Goal: Obtain resource: Obtain resource

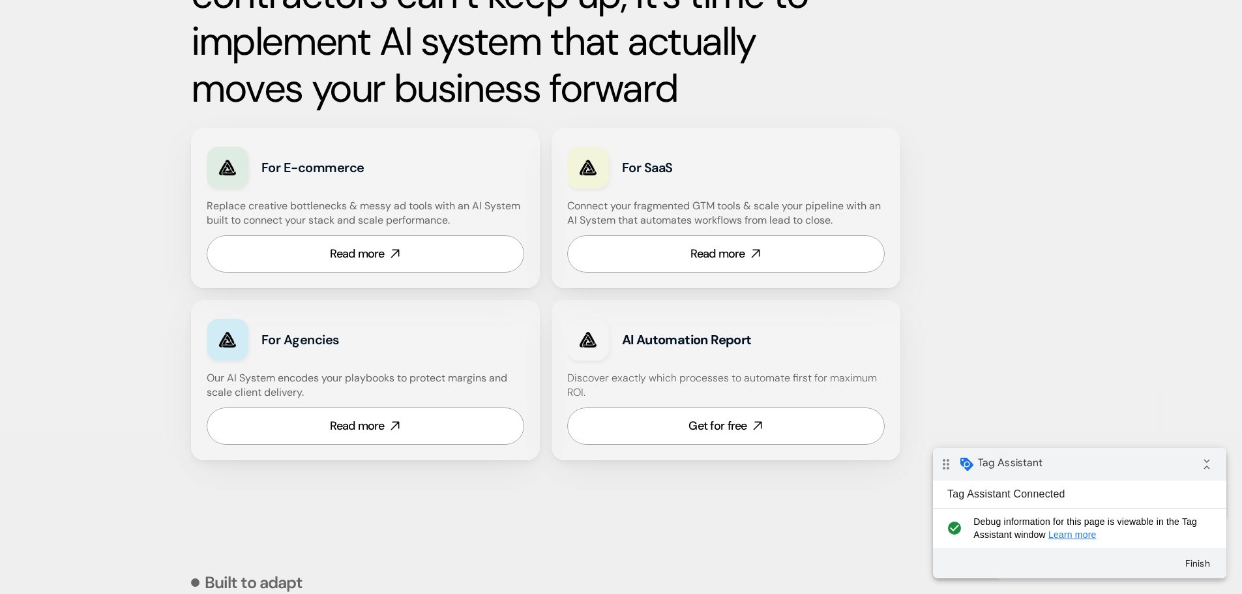
scroll to position [717, 0]
click at [719, 430] on div "Get for free" at bounding box center [717, 425] width 58 height 16
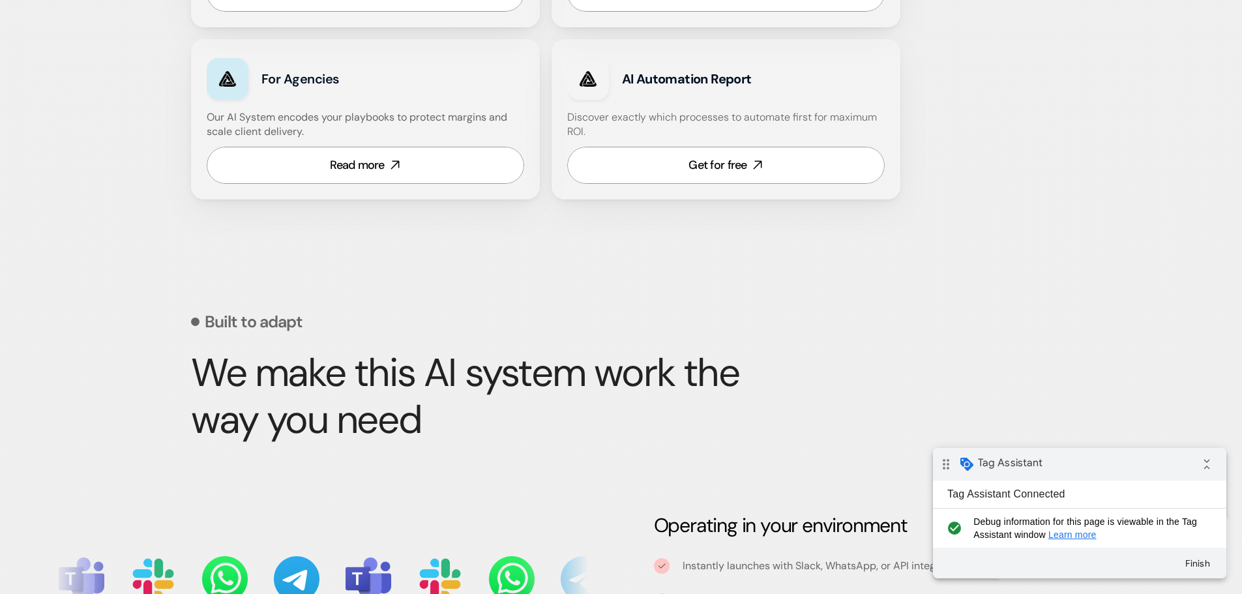
scroll to position [978, 0]
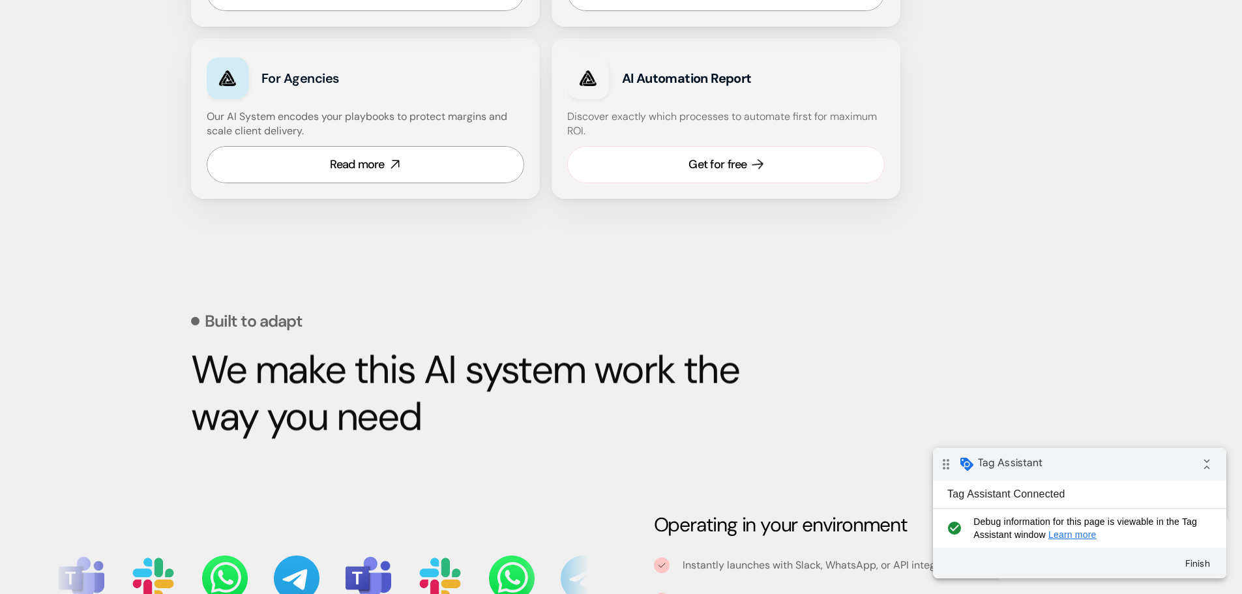
click at [705, 177] on link "Get for free" at bounding box center [725, 164] width 317 height 37
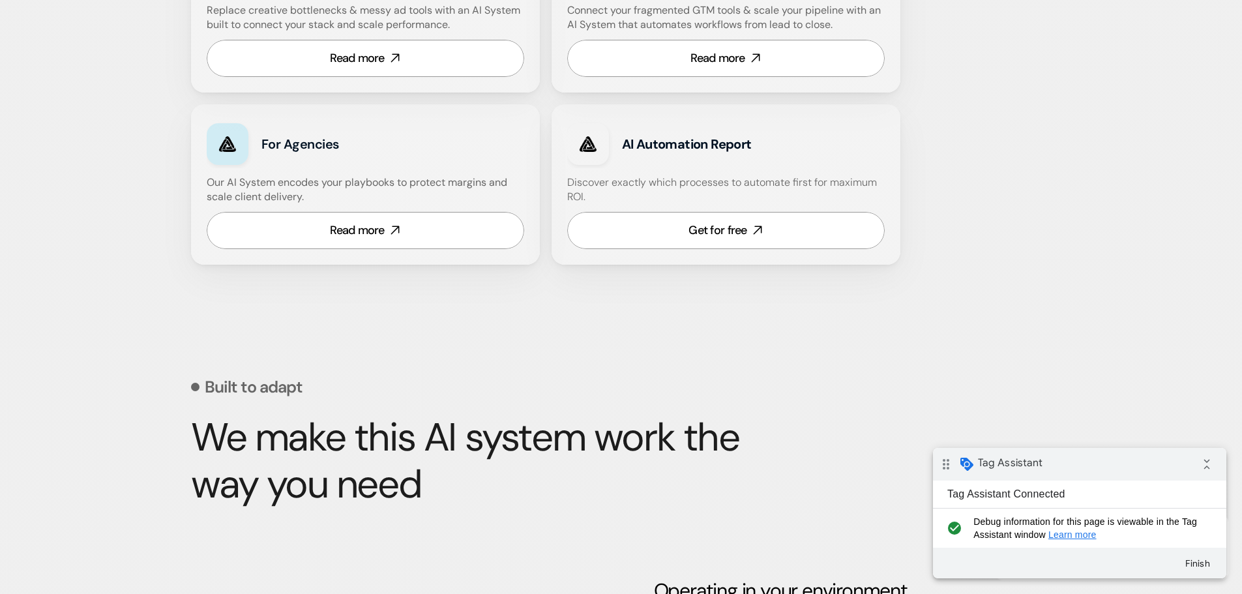
scroll to position [913, 0]
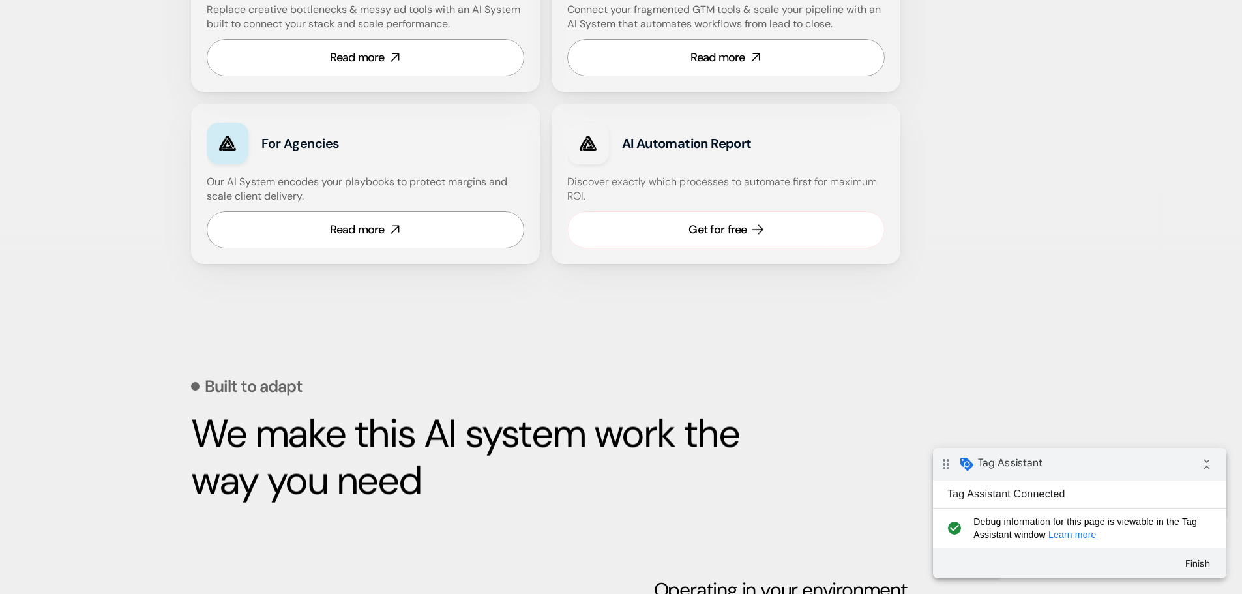
click at [715, 233] on div "Get for free" at bounding box center [717, 230] width 58 height 16
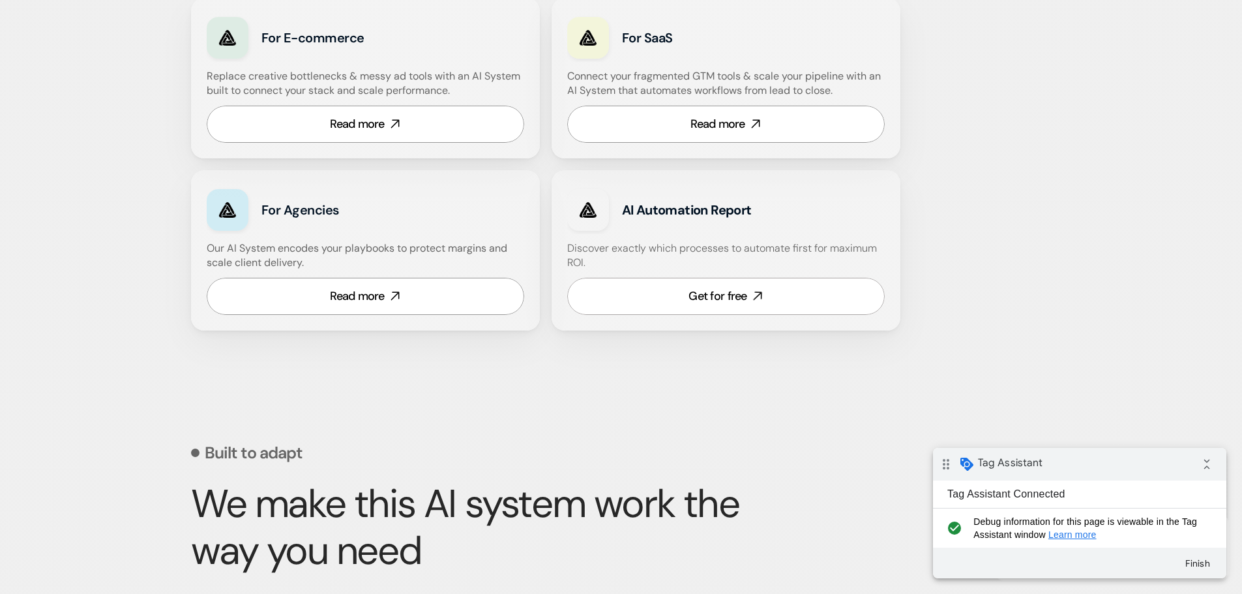
scroll to position [847, 0]
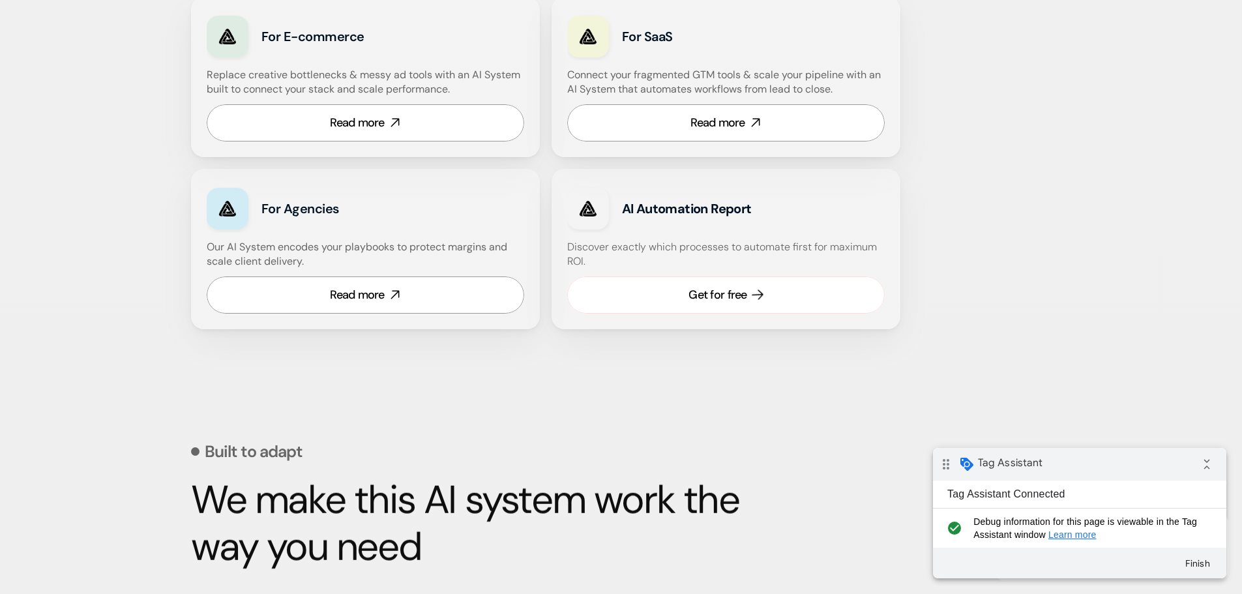
click at [693, 297] on div "Get for free" at bounding box center [717, 295] width 58 height 16
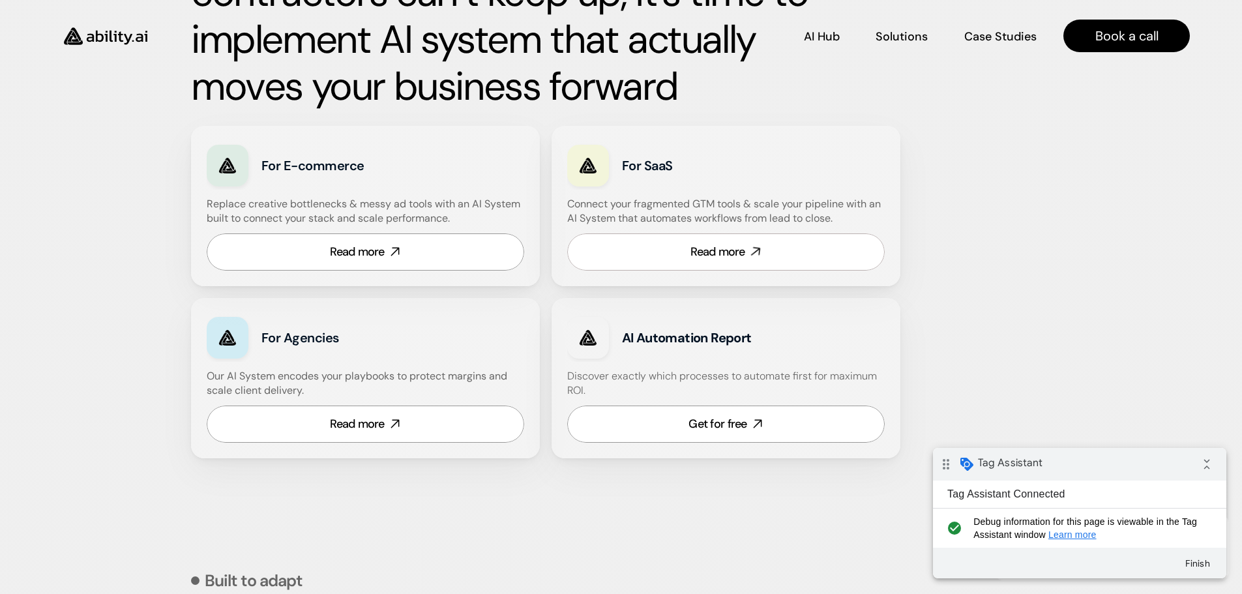
scroll to position [717, 0]
click at [720, 423] on div "Get for free" at bounding box center [717, 425] width 58 height 16
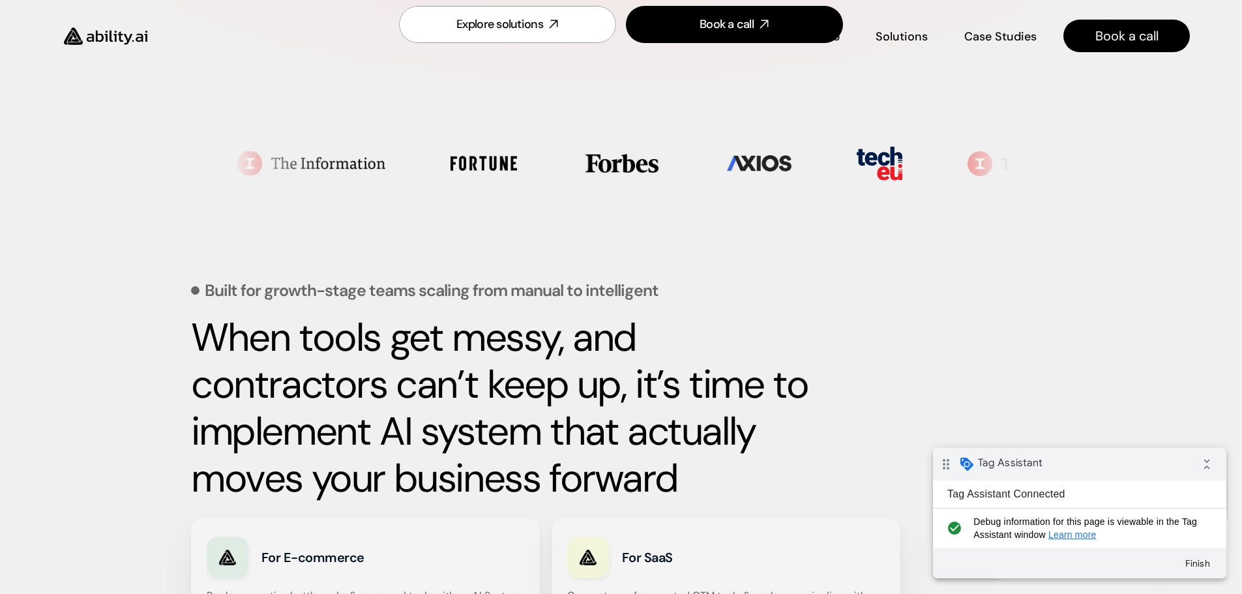
scroll to position [326, 0]
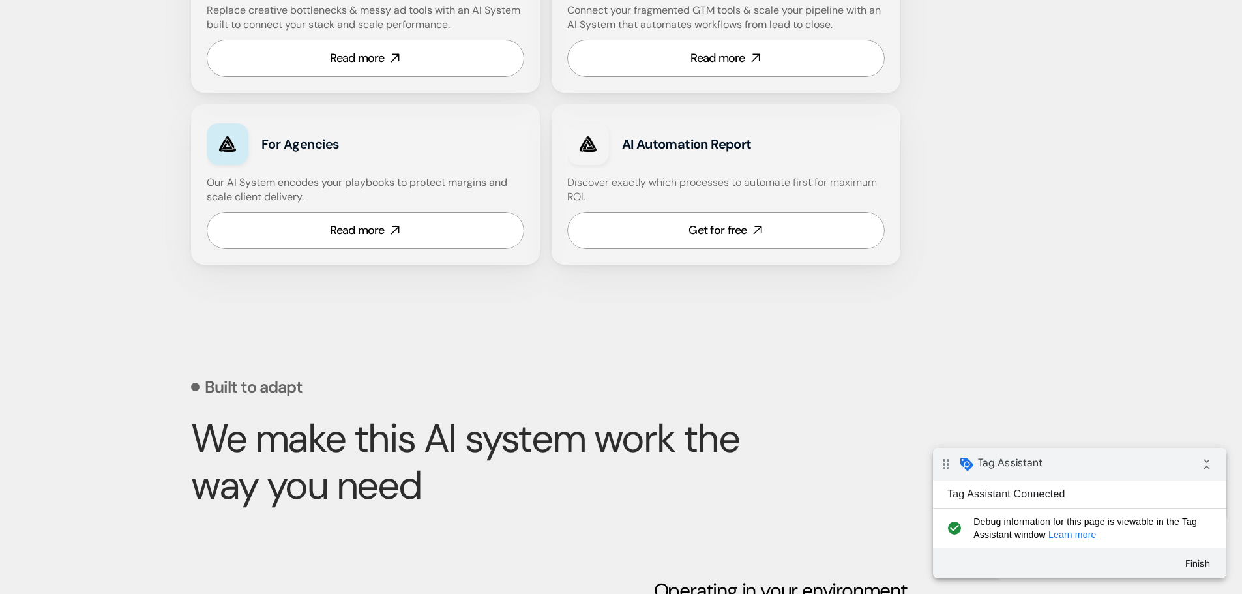
scroll to position [913, 0]
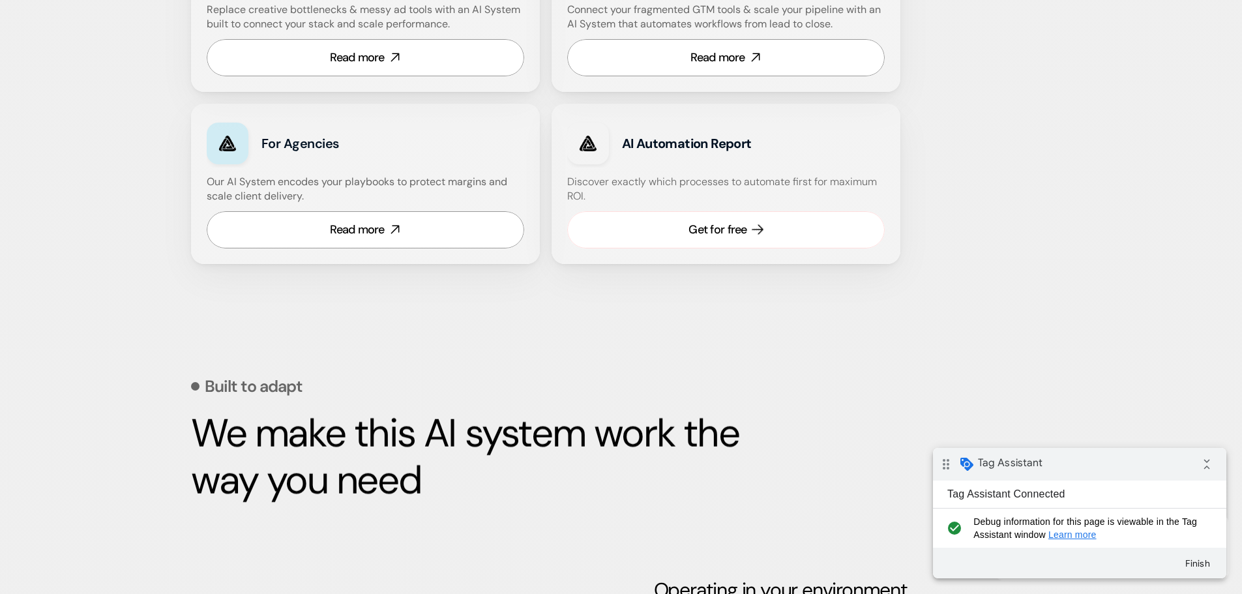
click at [730, 224] on div "Get for free" at bounding box center [717, 230] width 58 height 16
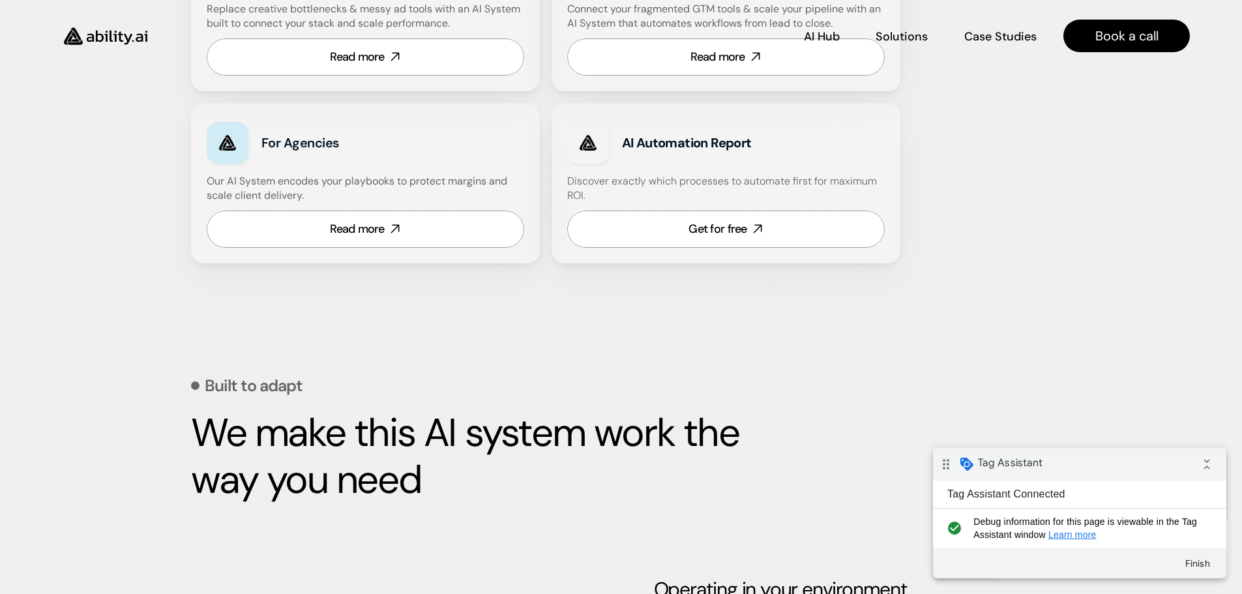
scroll to position [913, 0]
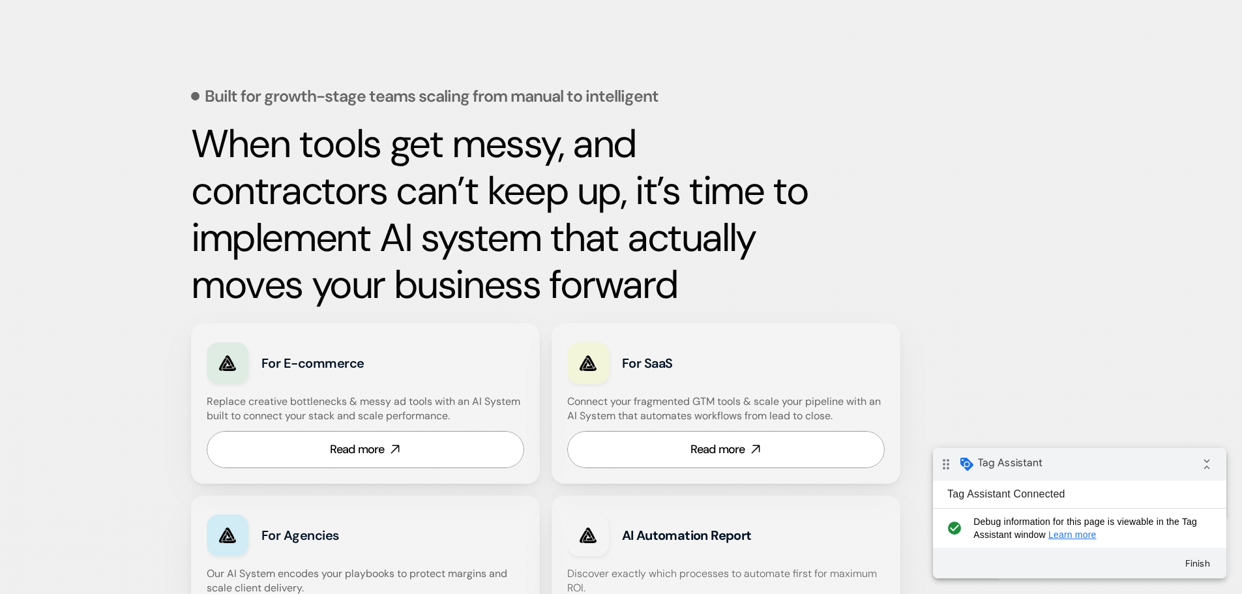
scroll to position [521, 0]
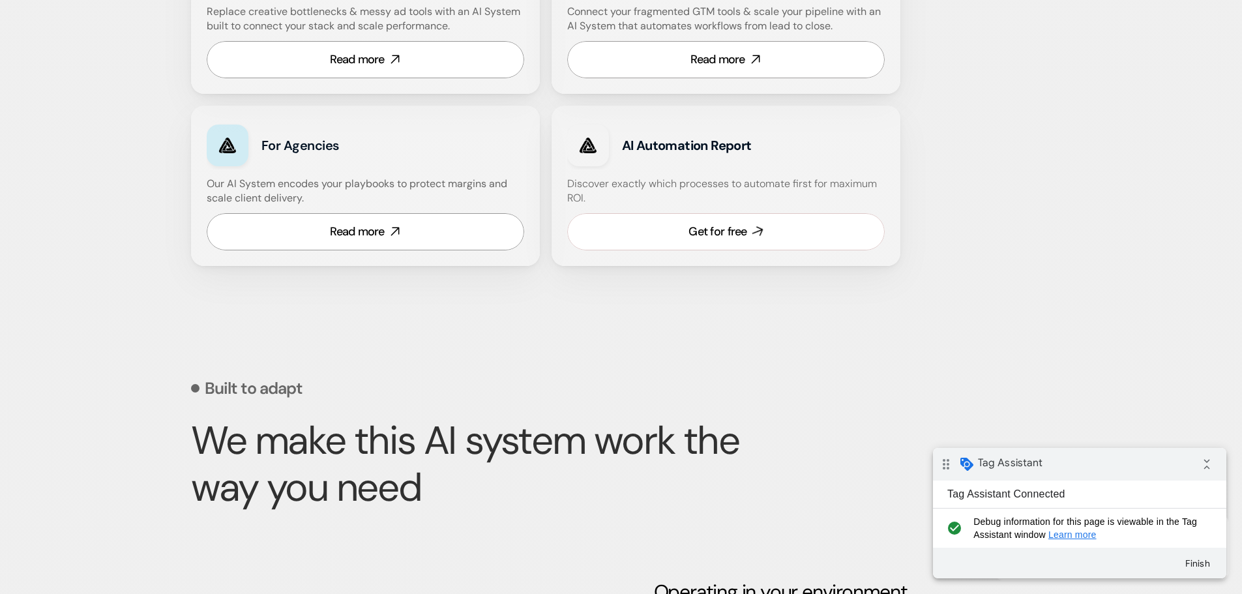
scroll to position [913, 0]
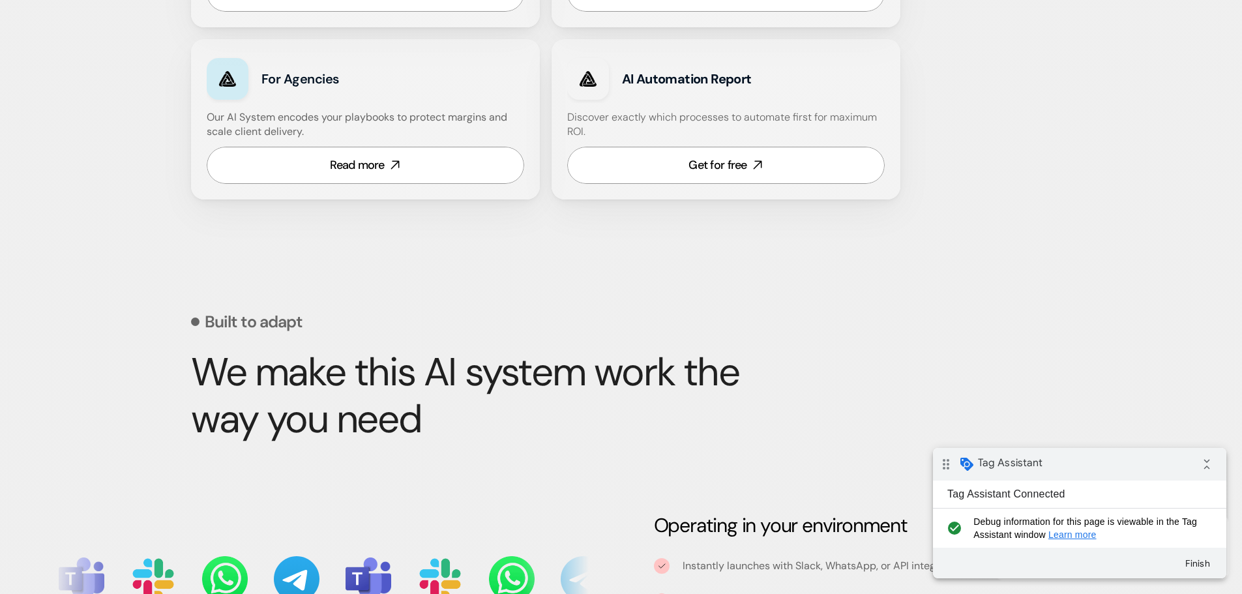
scroll to position [978, 0]
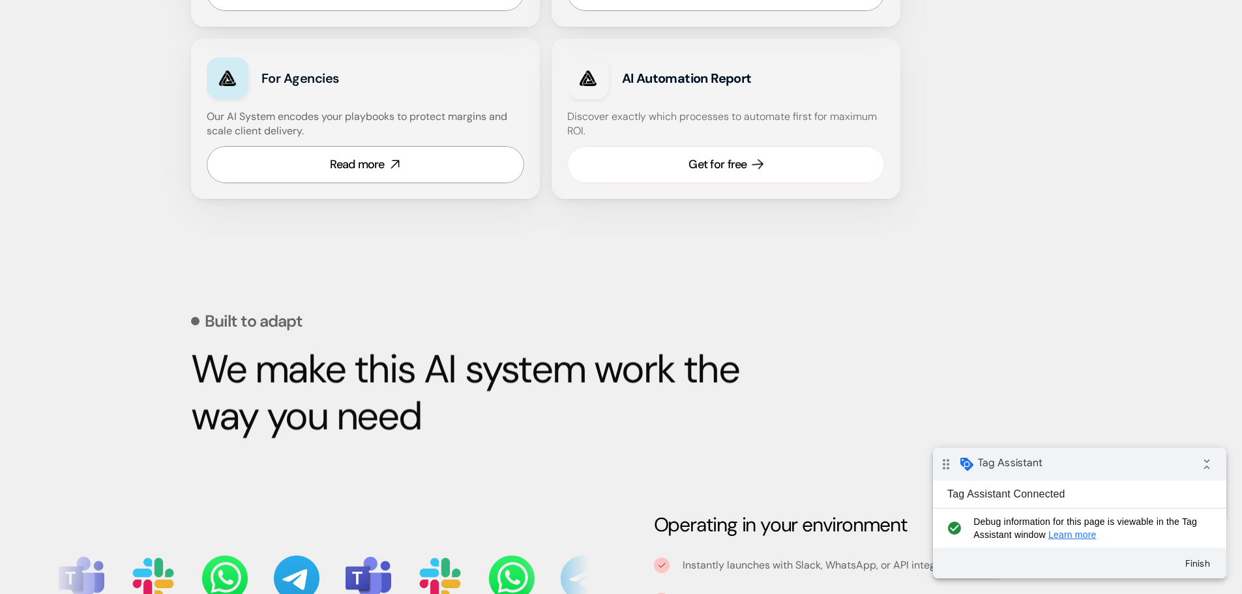
click at [724, 174] on link "Get for free" at bounding box center [725, 164] width 317 height 37
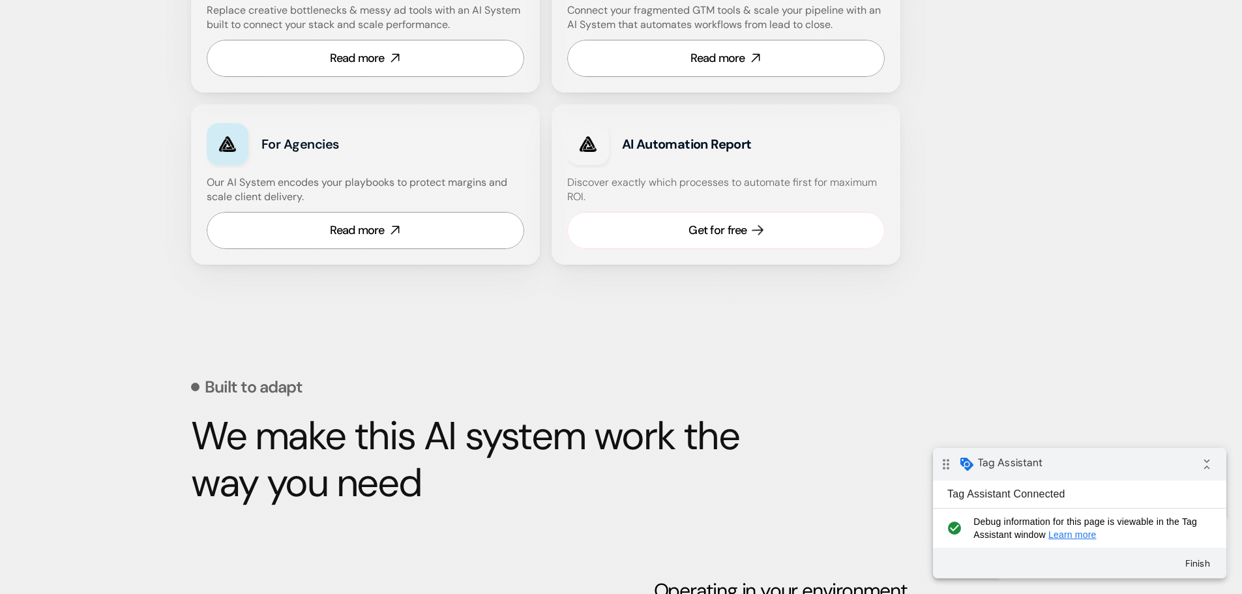
scroll to position [913, 0]
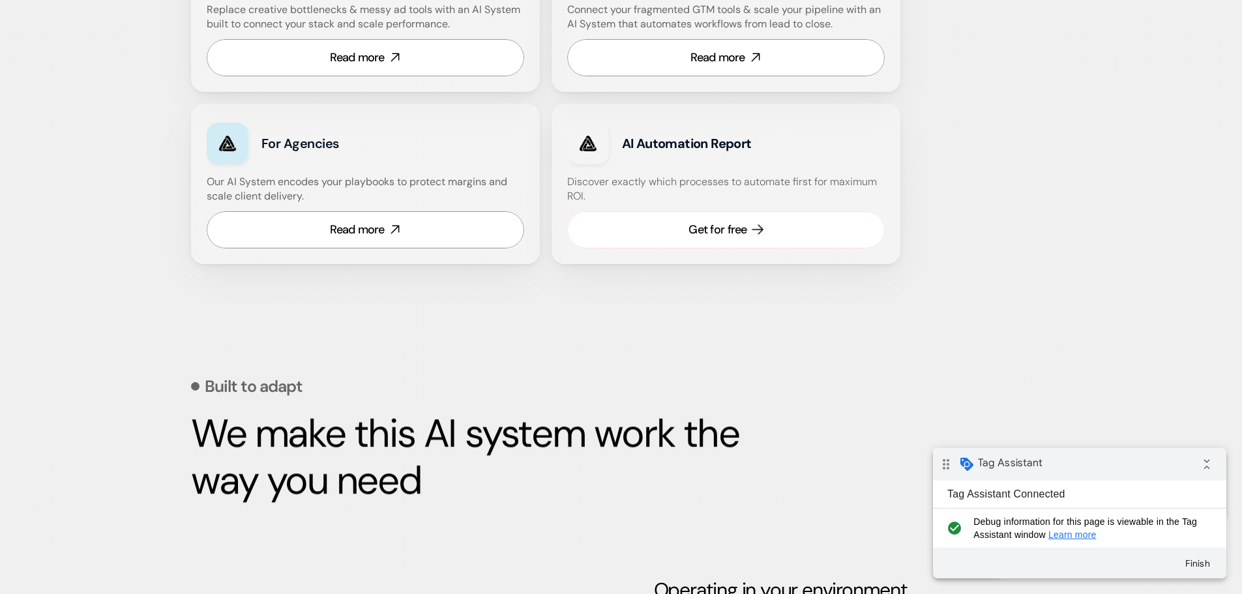
click at [720, 233] on div "Get for free" at bounding box center [717, 230] width 58 height 16
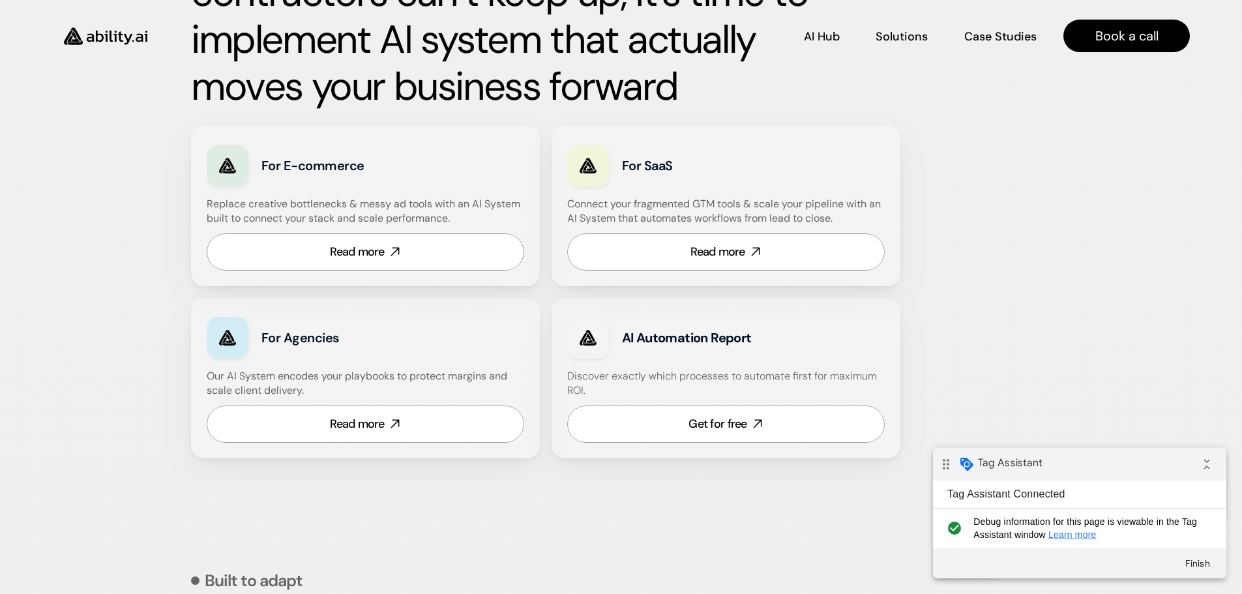
scroll to position [717, 0]
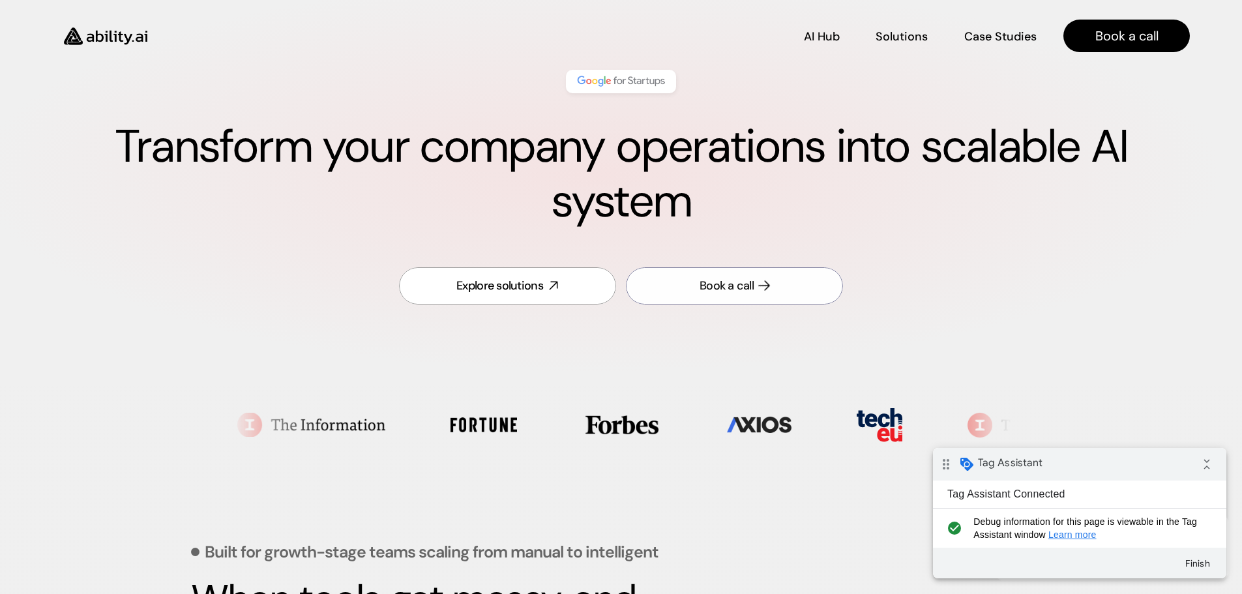
click at [705, 276] on link "Book a call" at bounding box center [734, 285] width 217 height 37
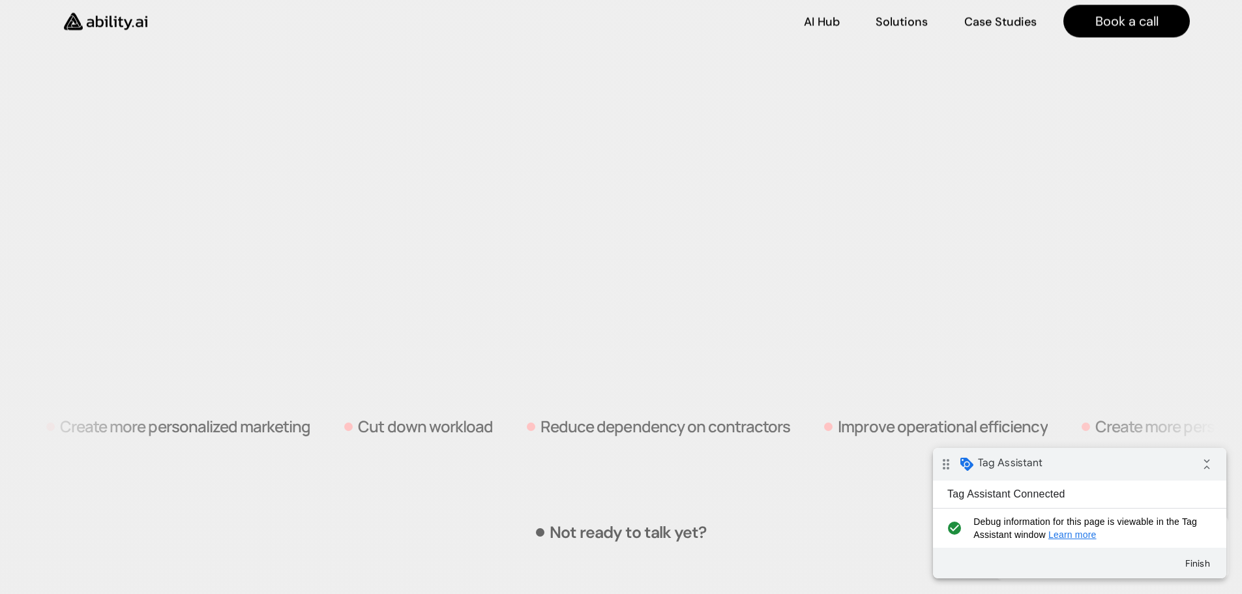
scroll to position [3929, 0]
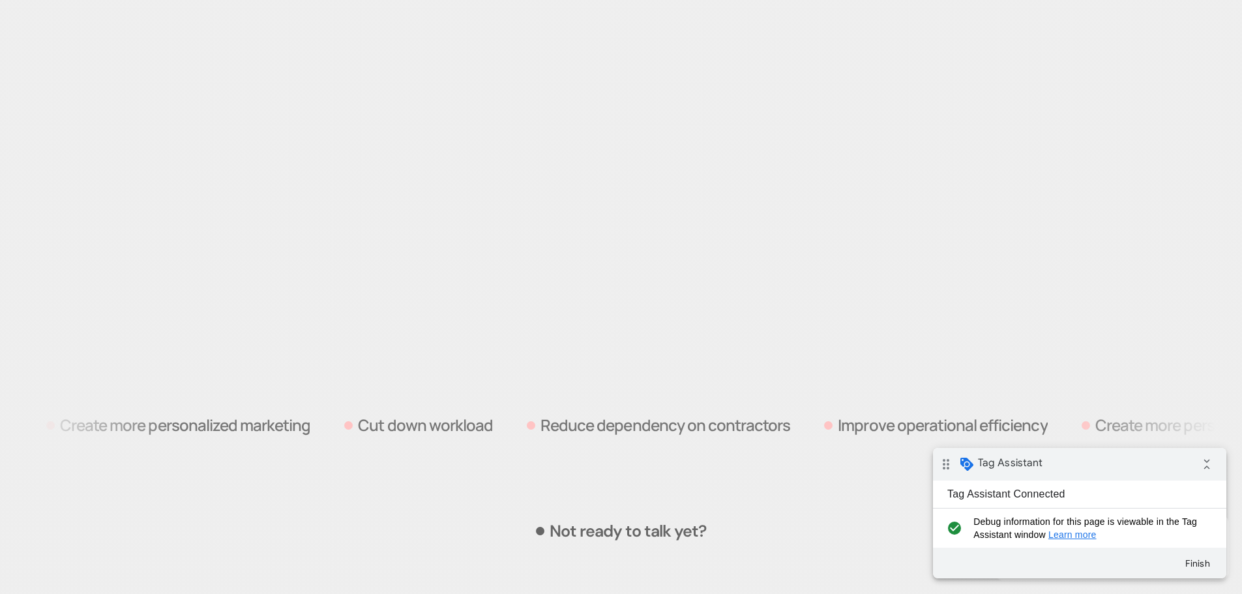
click at [645, 35] on div "AI Hub AI Hub Solutions Solutions Case Studies Case Studies Book a call" at bounding box center [621, 28] width 1242 height 57
click at [641, 14] on div "AI Hub AI Hub Solutions Solutions Case Studies Case Studies Book a call" at bounding box center [621, 28] width 1242 height 57
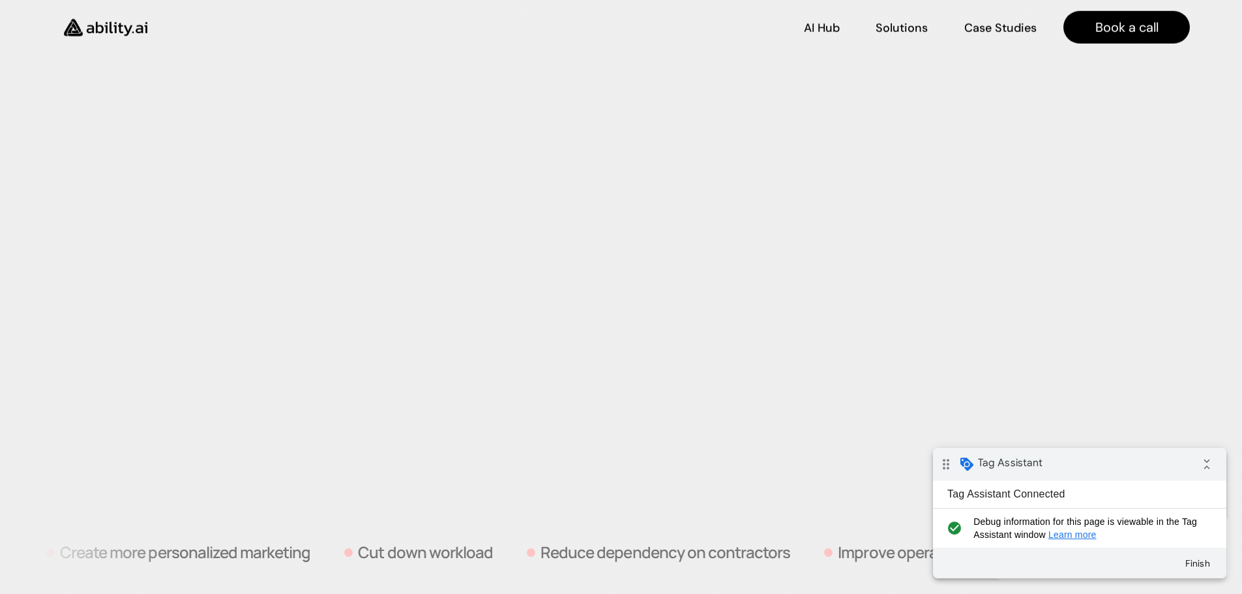
scroll to position [3799, 0]
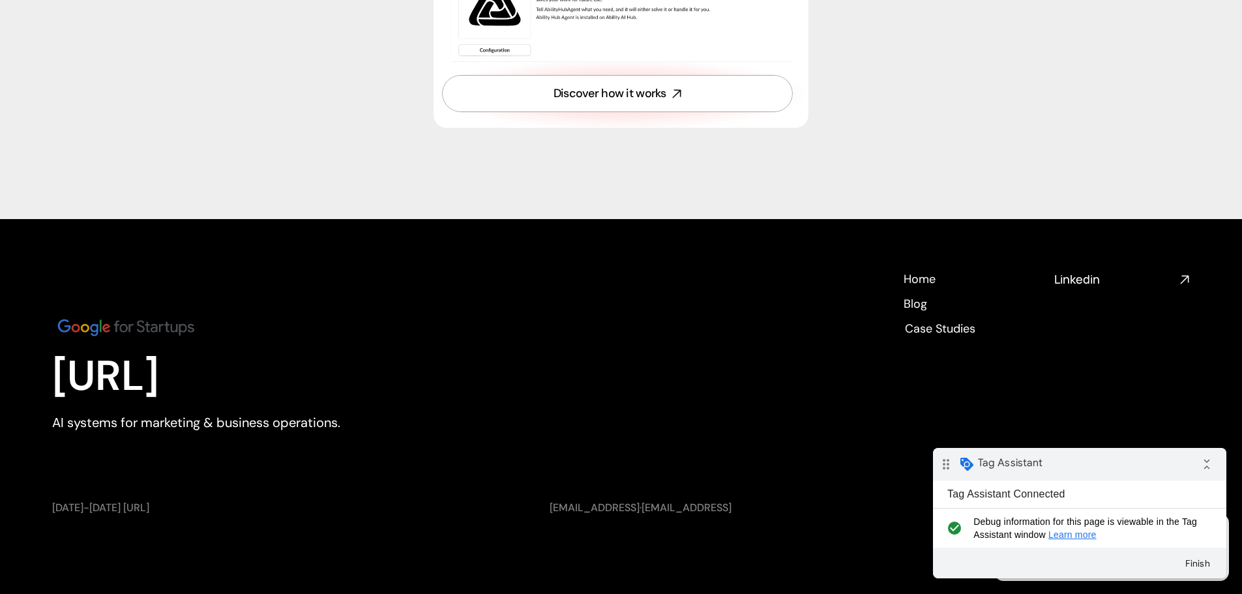
scroll to position [4784, 0]
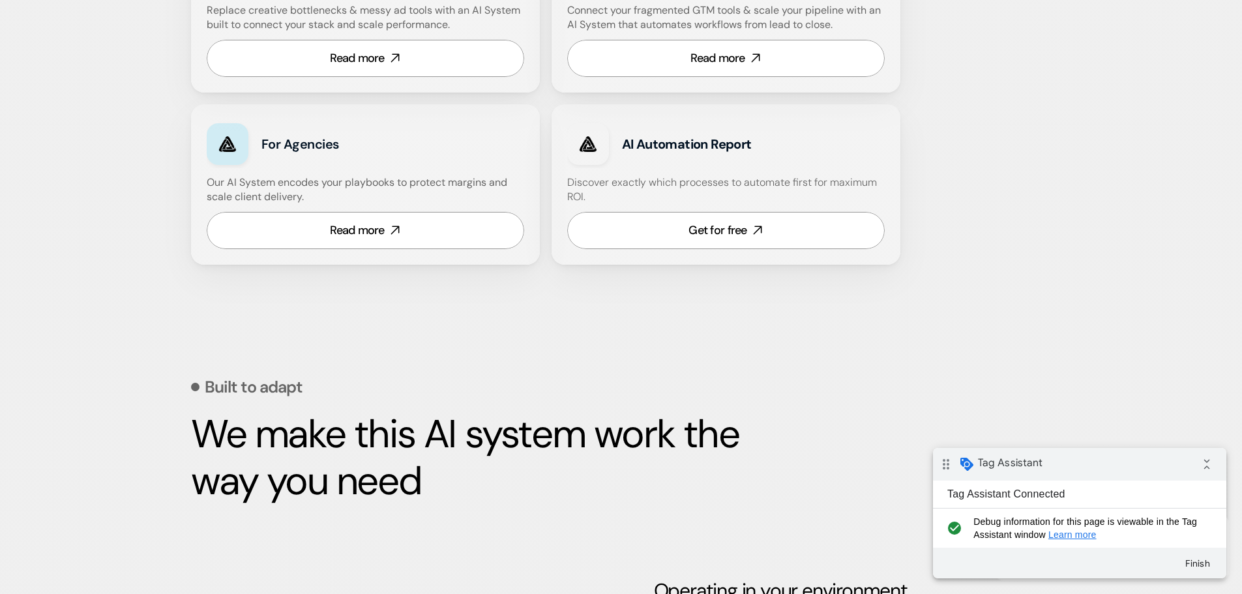
scroll to position [913, 0]
click at [685, 257] on div "AI Automation Report Discover exactly which processes to automate first for max…" at bounding box center [725, 184] width 349 height 160
click at [683, 236] on link "Get for free" at bounding box center [725, 229] width 317 height 37
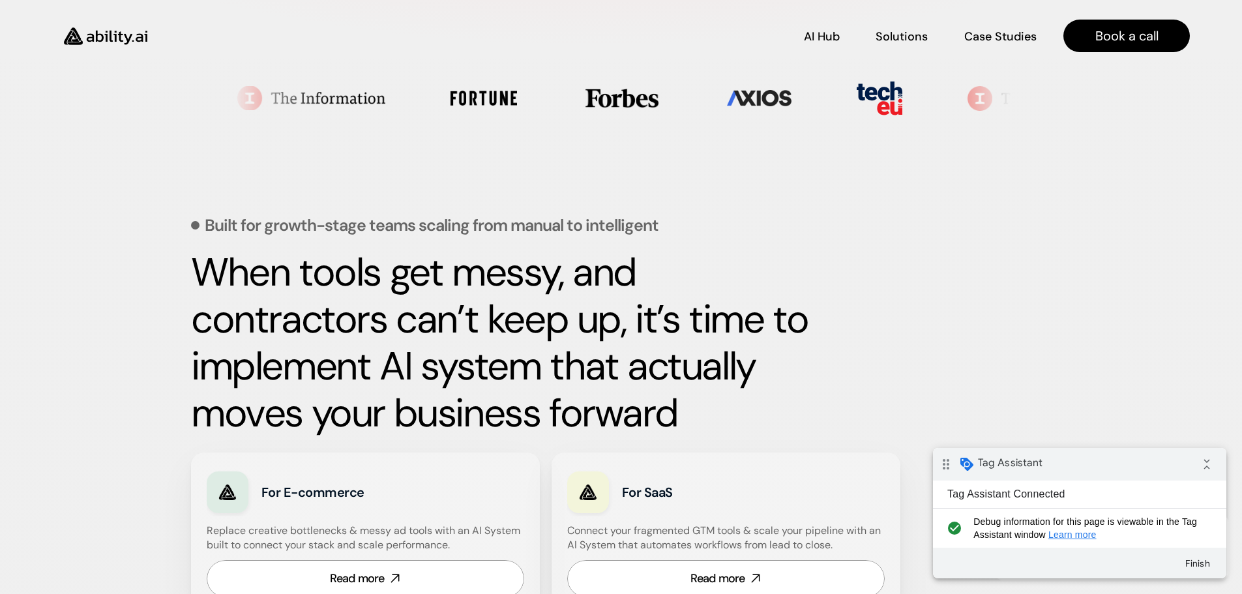
scroll to position [391, 0]
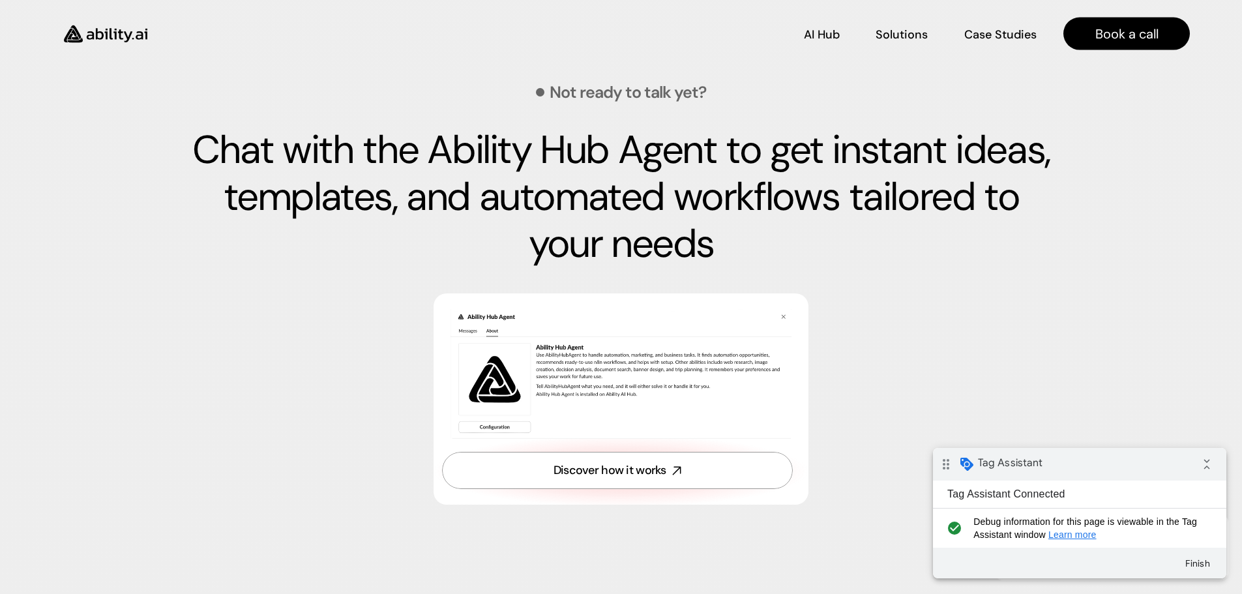
scroll to position [4367, 0]
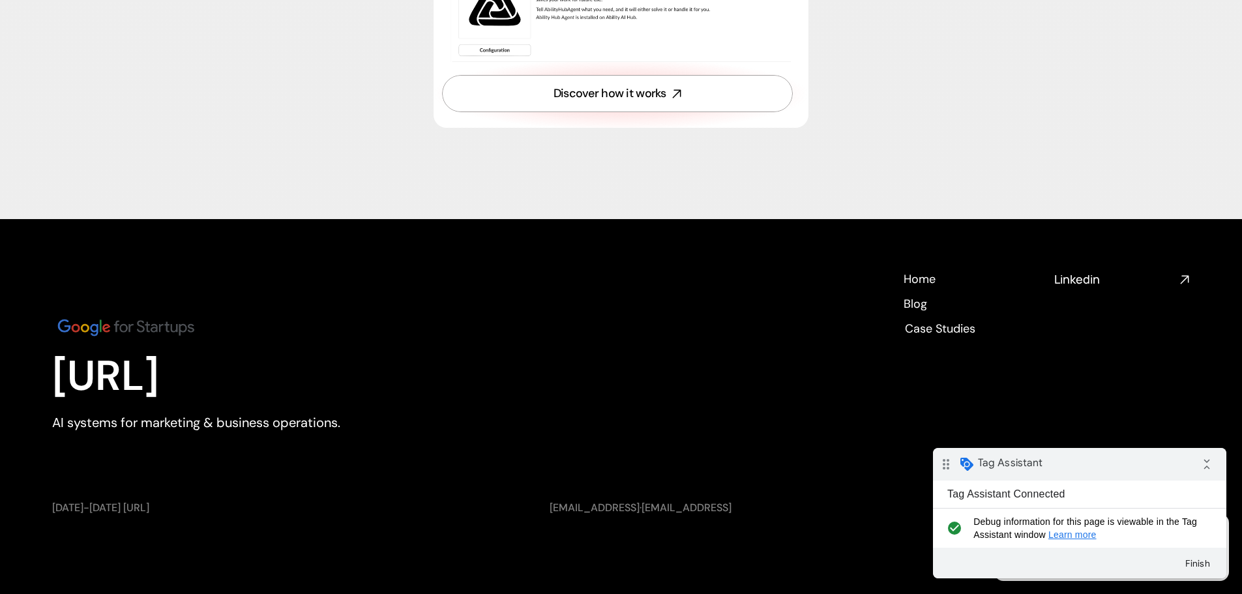
scroll to position [4784, 0]
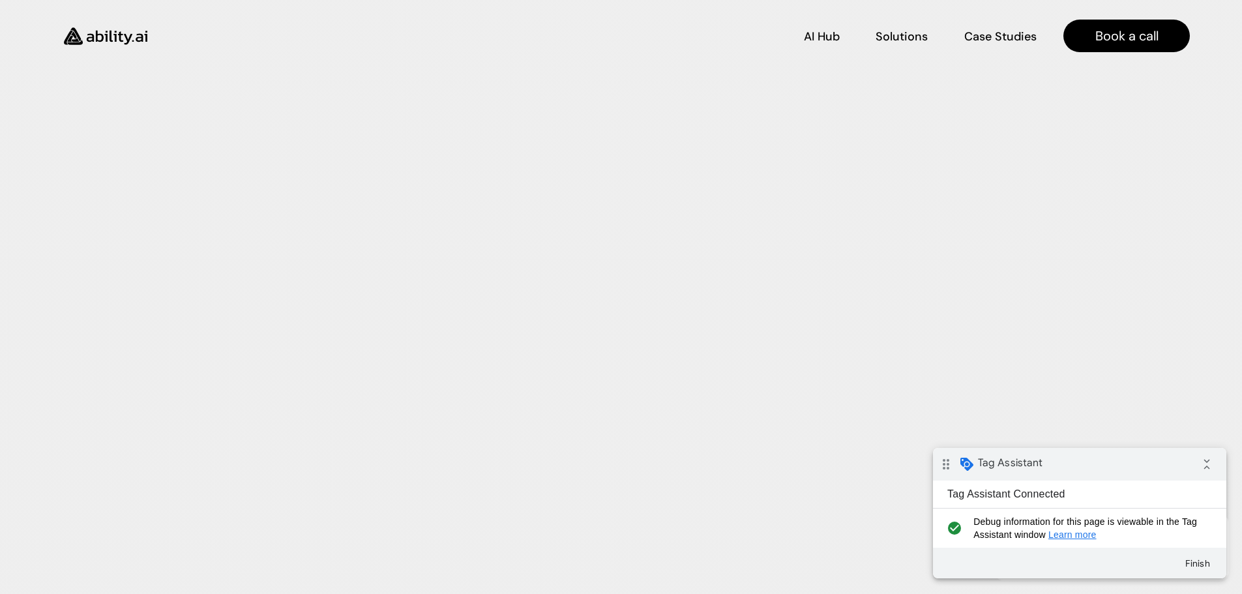
scroll to position [3676, 0]
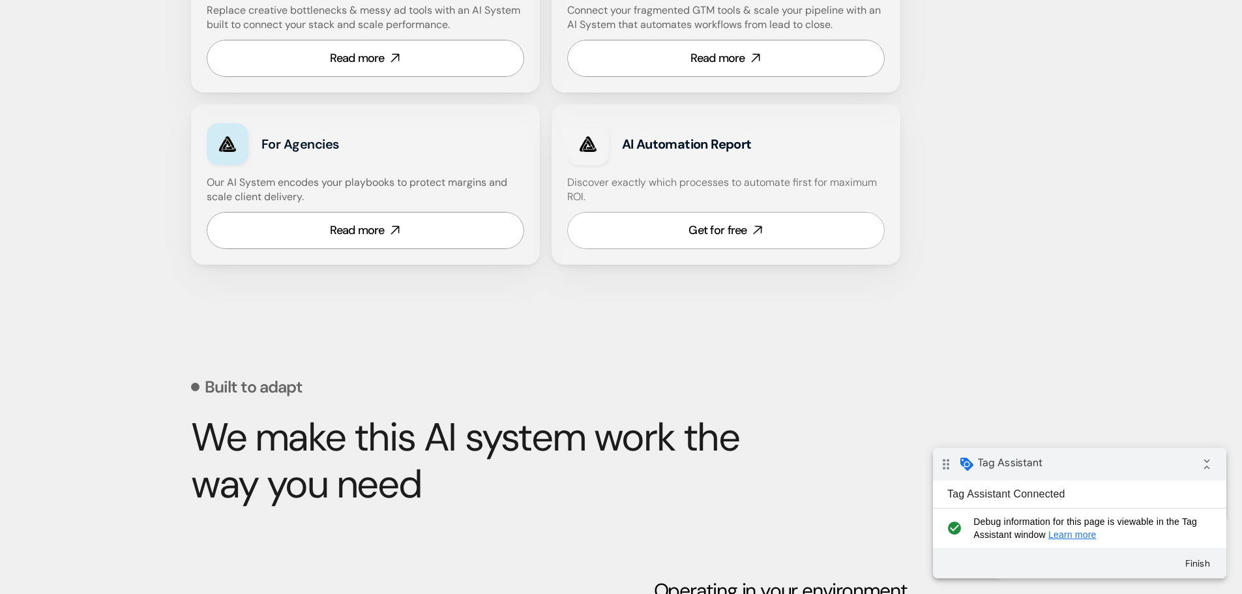
scroll to position [913, 0]
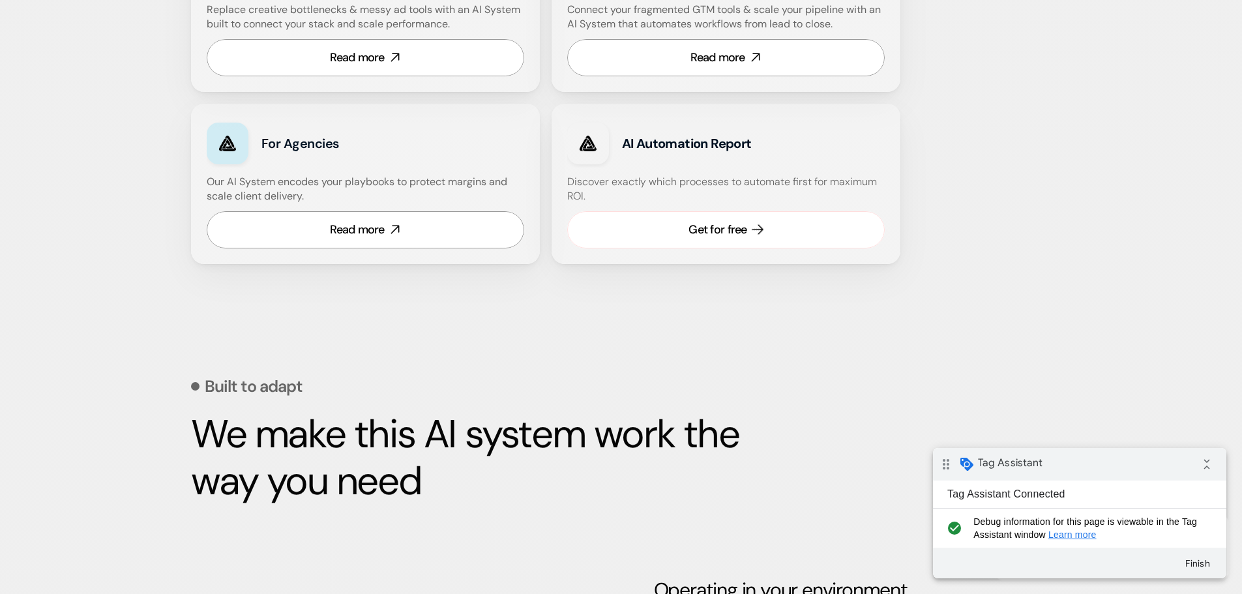
click at [692, 223] on div "Get for free" at bounding box center [717, 230] width 58 height 16
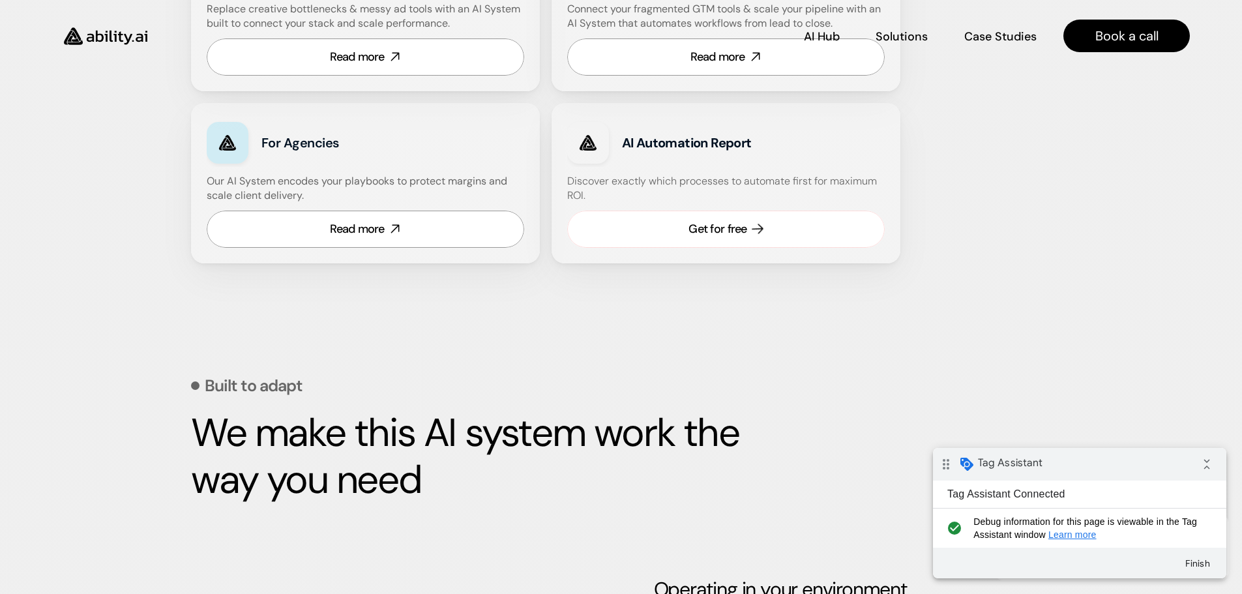
scroll to position [913, 0]
click at [712, 226] on div "Get for free" at bounding box center [717, 230] width 58 height 16
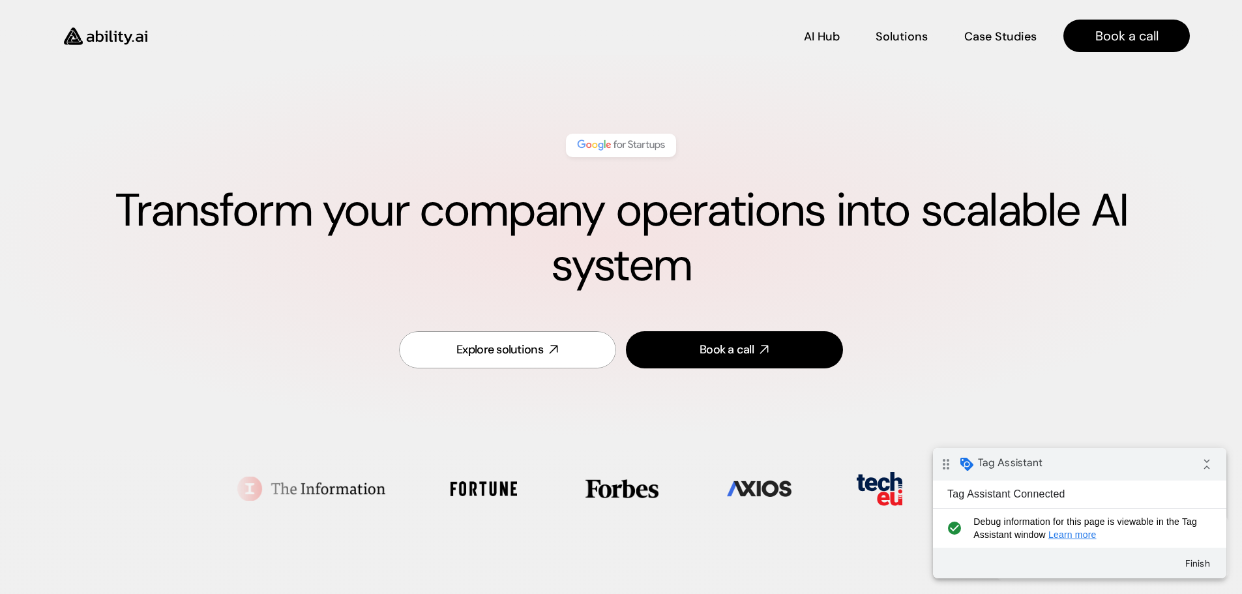
scroll to position [0, 0]
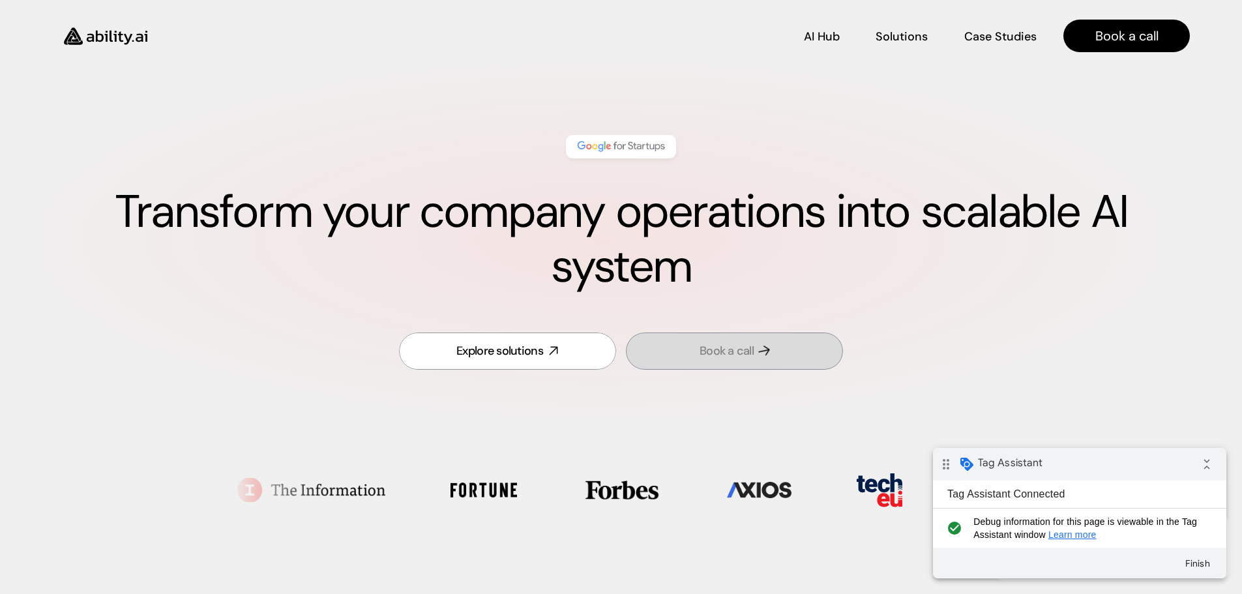
click at [724, 333] on link "Book a call" at bounding box center [734, 350] width 217 height 37
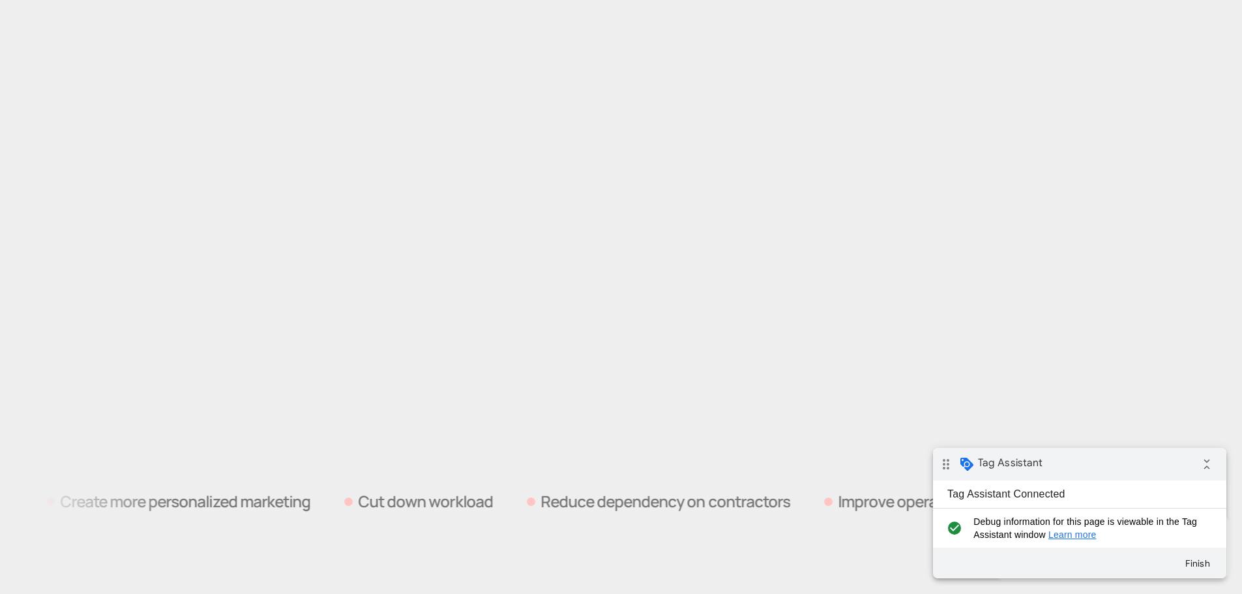
scroll to position [3592, 0]
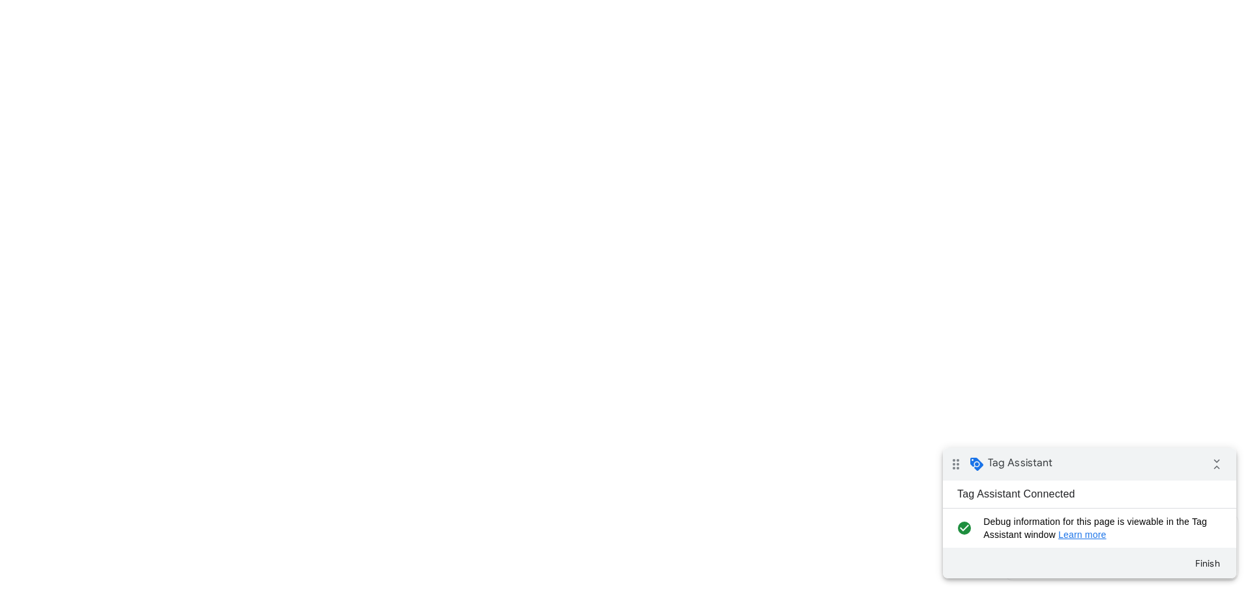
click at [0, 0] on img at bounding box center [0, 0] width 0 height 0
click at [0, 0] on button "Discard recording" at bounding box center [0, 0] width 0 height 0
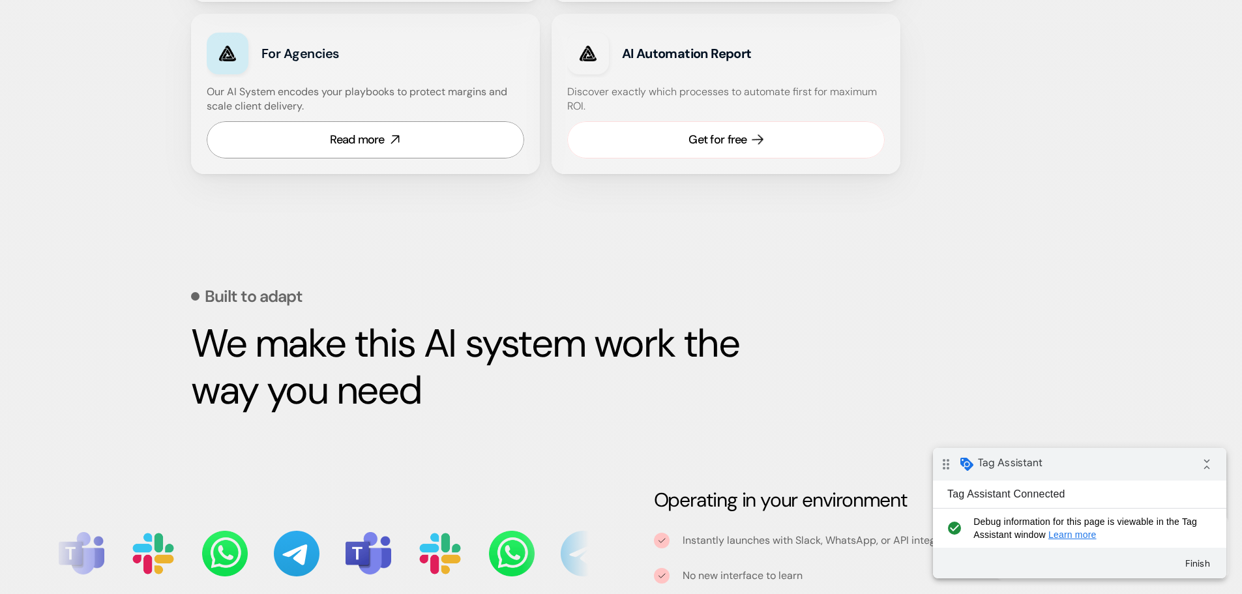
scroll to position [1003, 0]
click at [724, 141] on div "Get for free" at bounding box center [717, 139] width 58 height 16
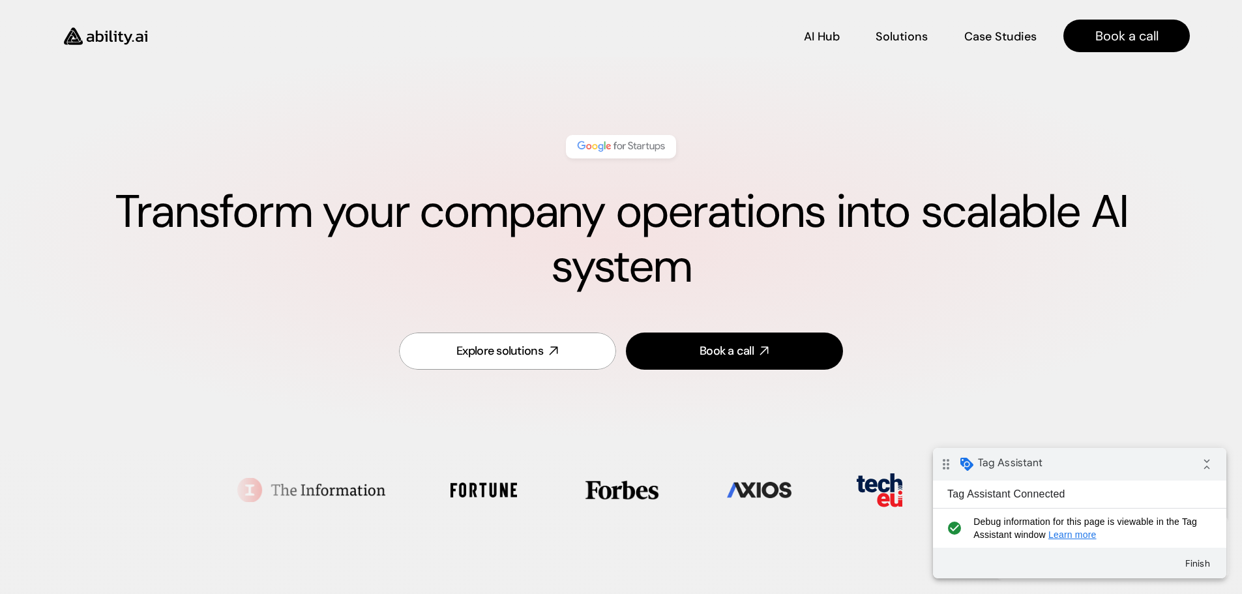
click at [0, 0] on img at bounding box center [0, 0] width 0 height 0
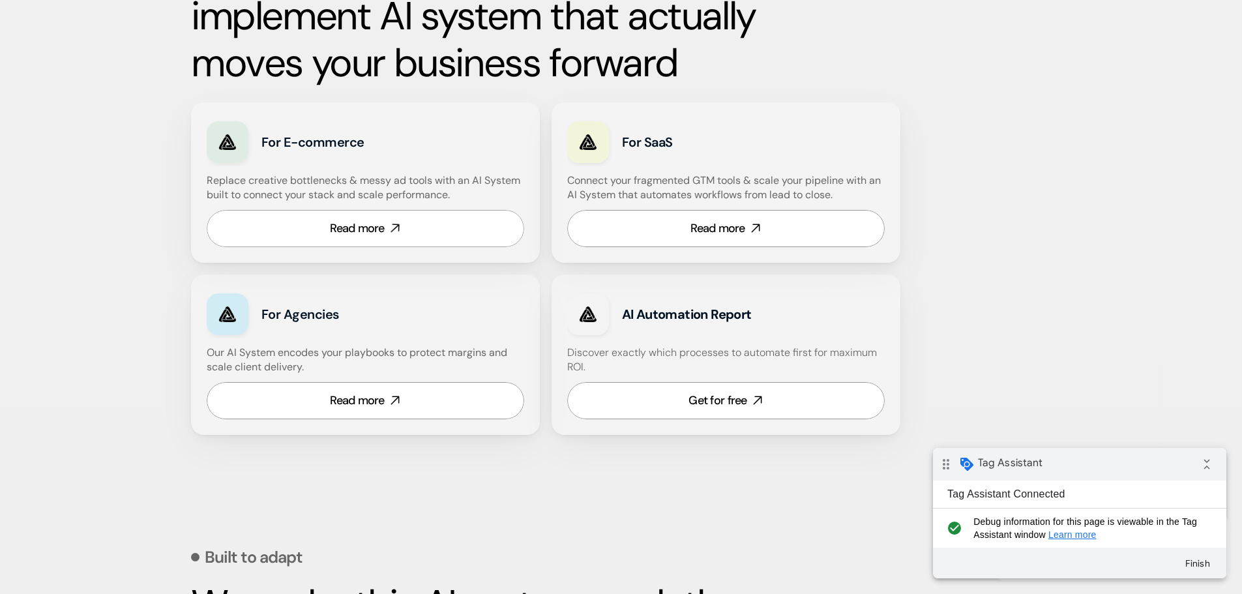
scroll to position [742, 0]
click at [726, 390] on link "Get for free" at bounding box center [725, 399] width 317 height 37
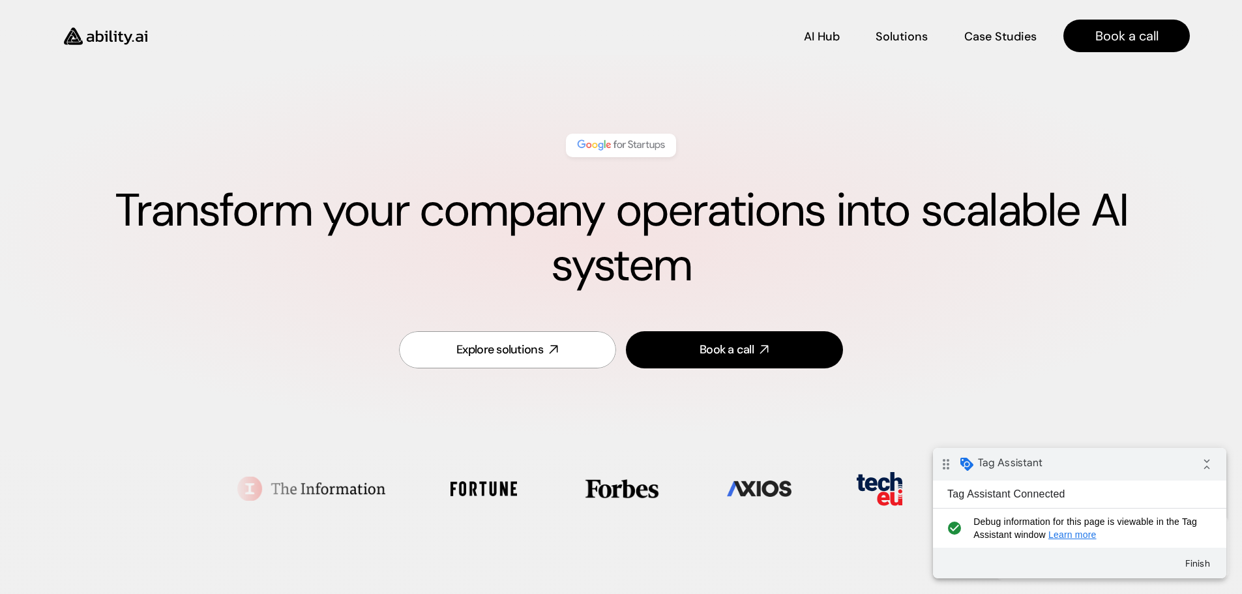
scroll to position [0, 0]
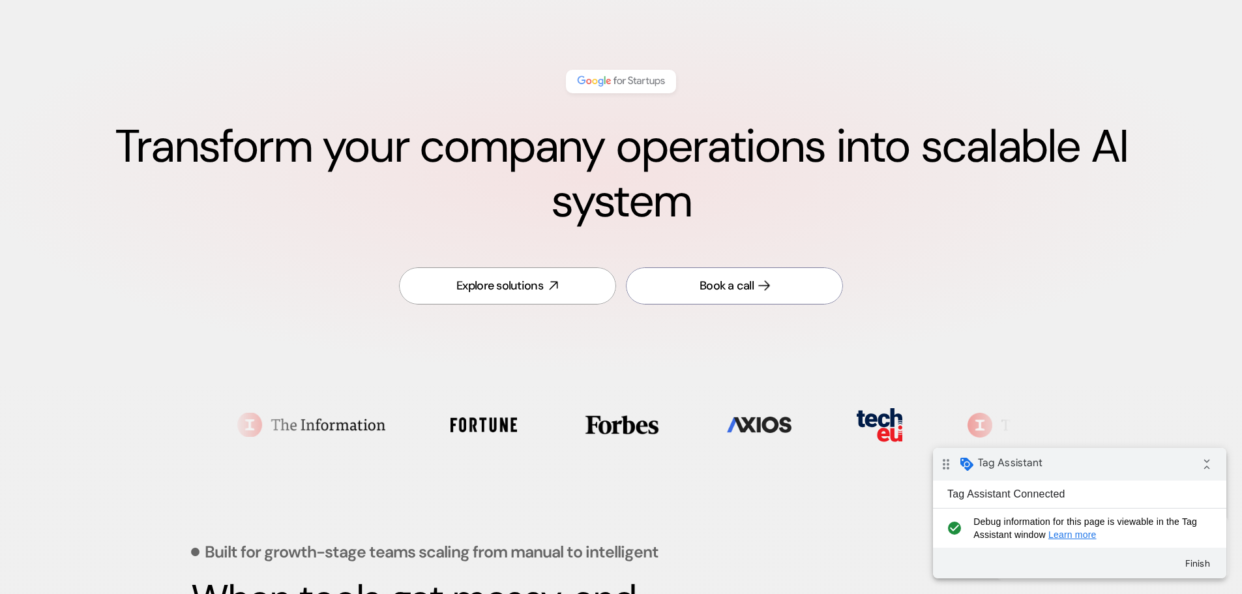
click at [720, 278] on div "Book a call" at bounding box center [726, 286] width 54 height 16
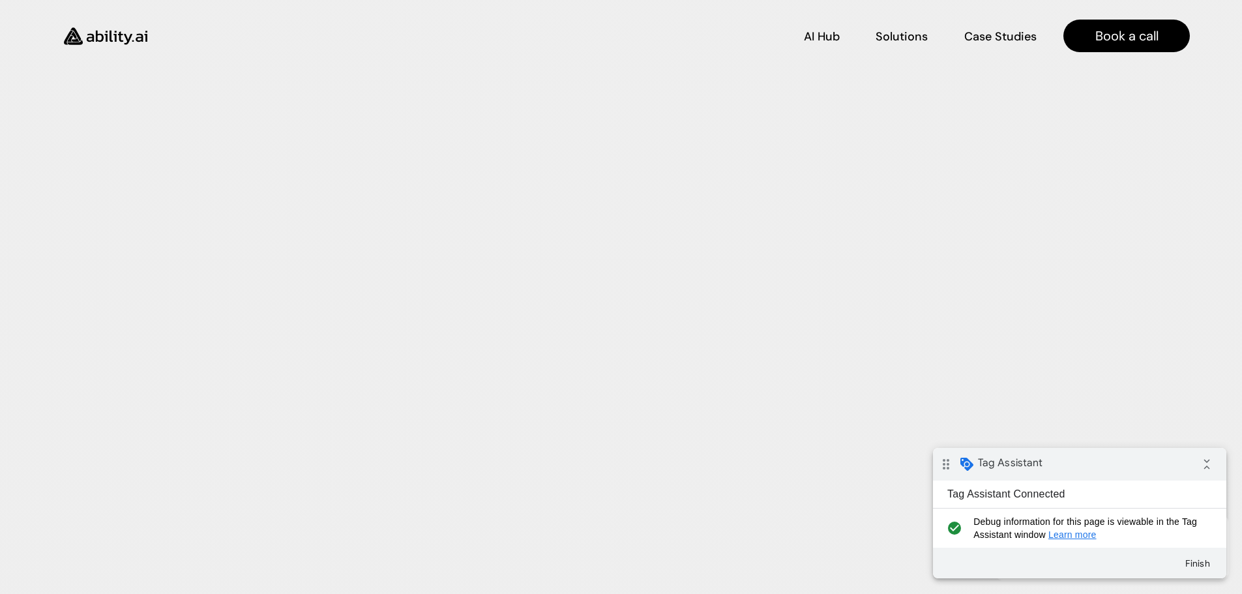
scroll to position [3723, 0]
click at [624, 218] on div at bounding box center [620, 267] width 741 height 664
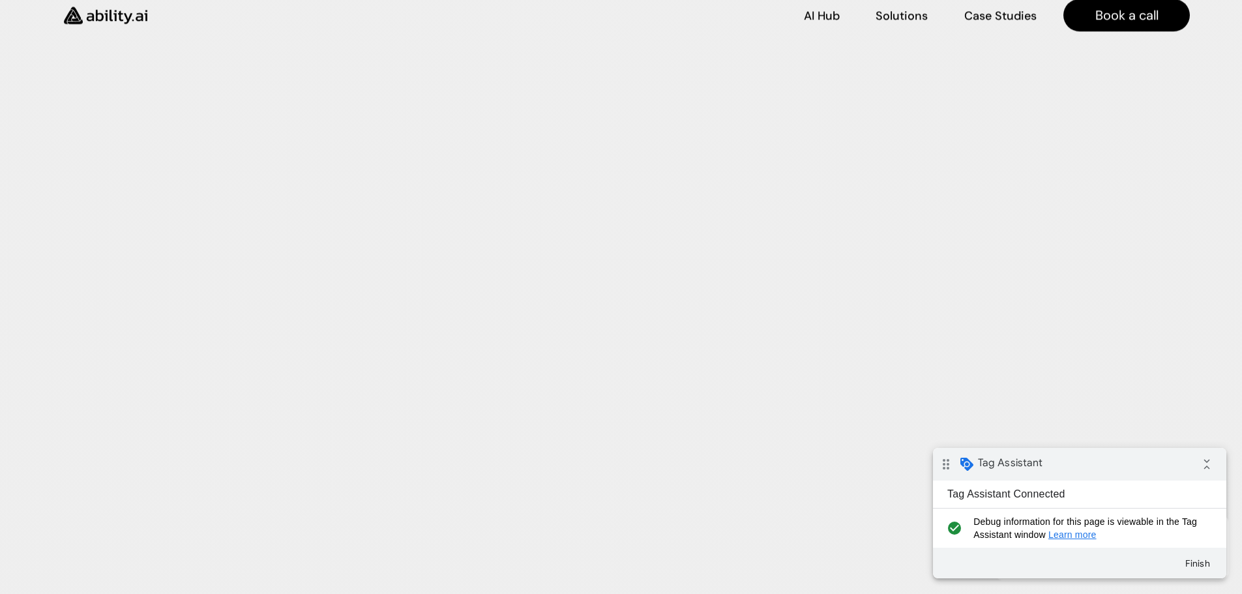
scroll to position [3593, 0]
